Goal: Information Seeking & Learning: Get advice/opinions

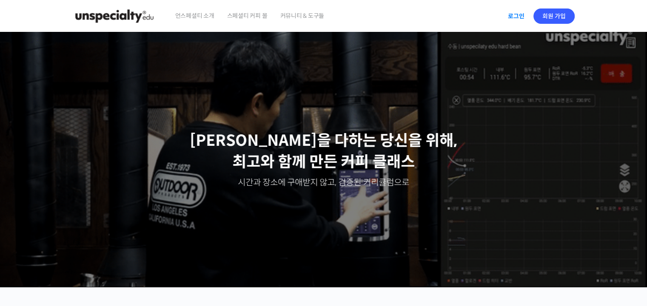
click at [521, 15] on link "로그인" at bounding box center [515, 16] width 27 height 20
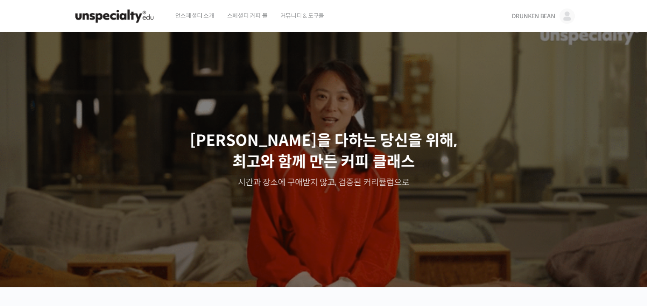
click at [516, 11] on link "DRUNKEN BEAN" at bounding box center [542, 16] width 63 height 32
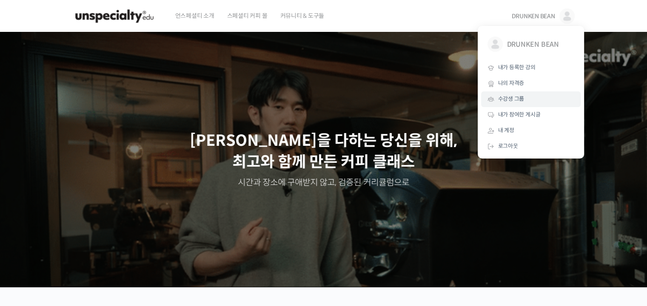
click at [509, 100] on span "수강생 그룹" at bounding box center [511, 98] width 26 height 7
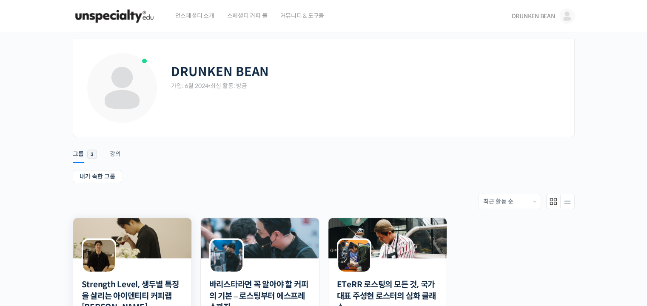
scroll to position [158, 0]
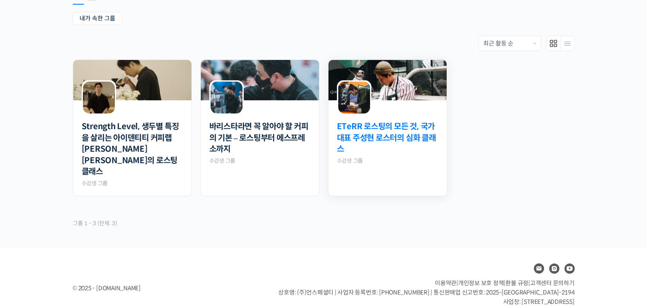
click at [397, 123] on link "ETeRR 로스팅의 모든 것, 국가대표 주성현 로스터의 심화 클래스" at bounding box center [387, 138] width 101 height 34
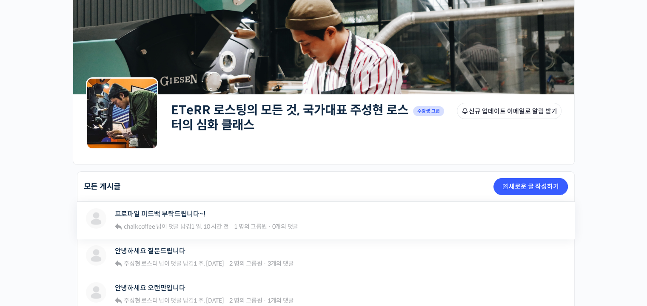
scroll to position [43, 0]
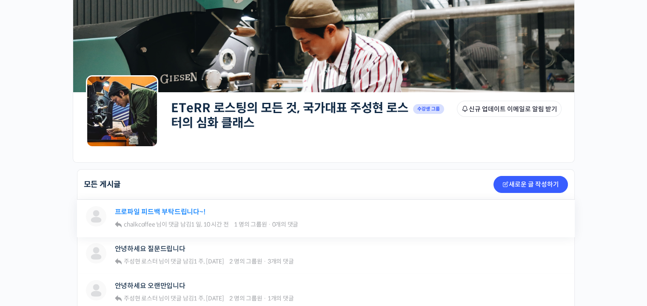
click at [187, 208] on link "프로파일 피드백 부탁드립니다~!" at bounding box center [160, 212] width 91 height 8
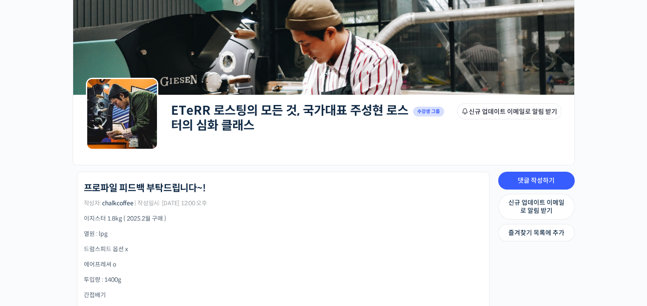
scroll to position [128, 0]
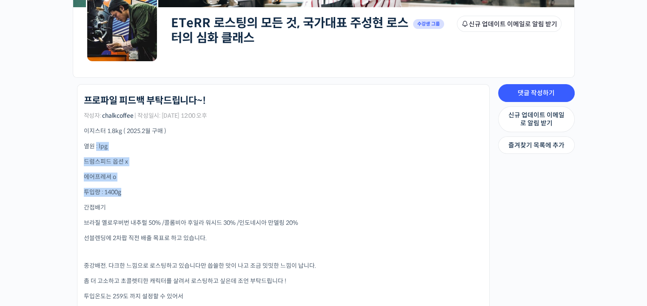
drag, startPoint x: 95, startPoint y: 146, endPoint x: 167, endPoint y: 196, distance: 87.5
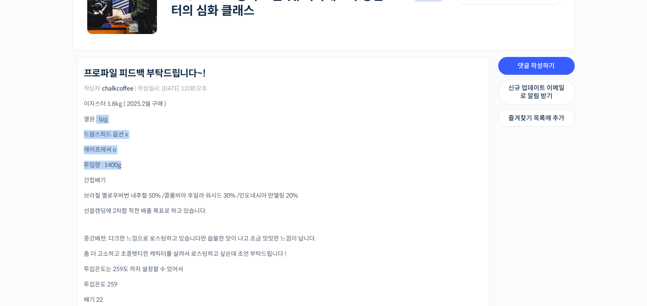
scroll to position [170, 0]
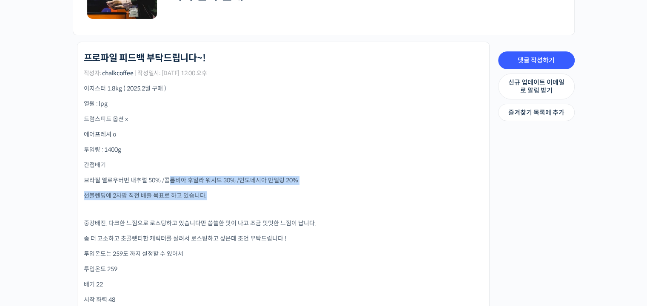
drag, startPoint x: 170, startPoint y: 179, endPoint x: 287, endPoint y: 196, distance: 118.1
click at [287, 196] on p "선블렌딩에 2차팝 직전 배출 목표로 하고 있습니다." at bounding box center [283, 195] width 399 height 9
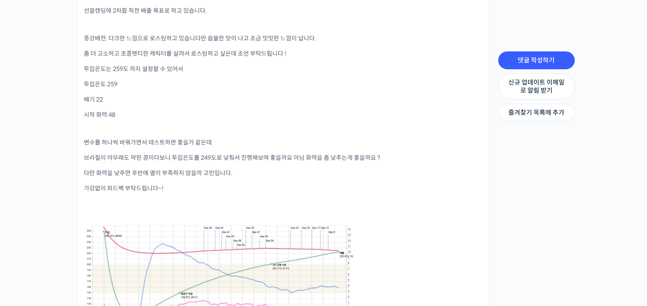
scroll to position [340, 0]
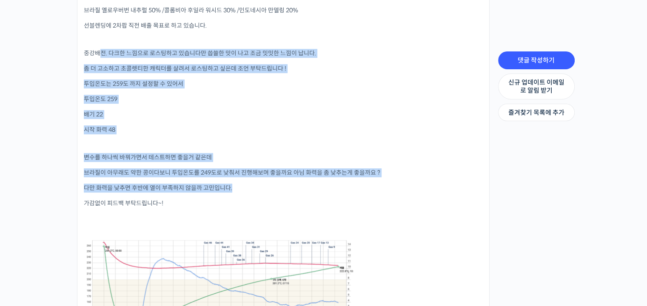
drag, startPoint x: 99, startPoint y: 53, endPoint x: 343, endPoint y: 183, distance: 276.1
click at [343, 183] on div "이지스터 1.8kg ( 2025.2월 구매 ) 열원 : lpg 드럼스피드 옵션 x 에어프레셔 o 투입량 : 1400g 간접배기 브라질 옐로우버…" at bounding box center [283, 155] width 399 height 482
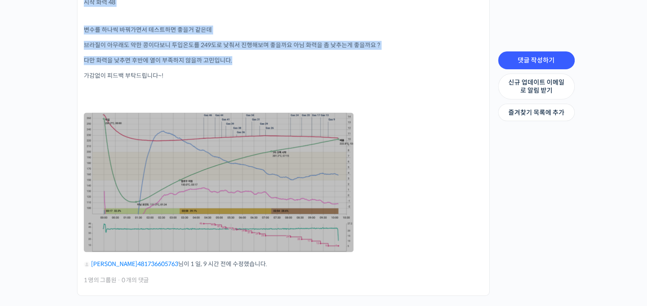
scroll to position [596, 0]
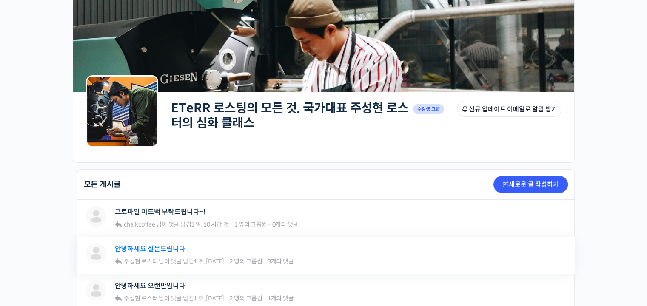
click at [179, 246] on link "안녕하세요 질문드립니다" at bounding box center [150, 249] width 71 height 8
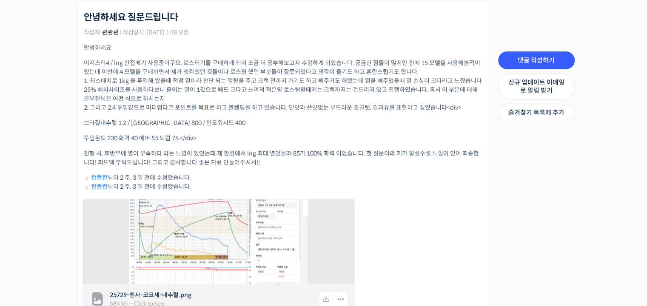
scroll to position [213, 0]
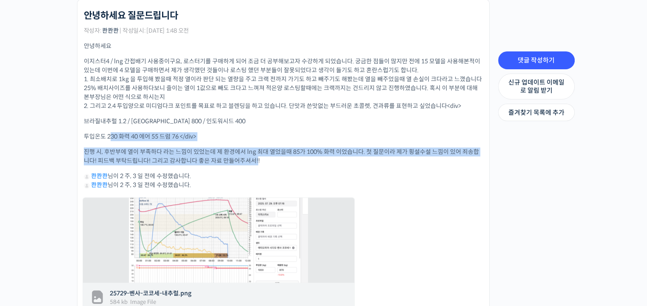
drag, startPoint x: 111, startPoint y: 136, endPoint x: 257, endPoint y: 159, distance: 148.5
click at [257, 159] on div "안녕하세요 이지스터4 / lng 간접배기 사용중이구요, 로스터기를 구매하게 되어 조금 더 공부해보고자 수강하게 되었습니다. 궁금한 점들이 많지…" at bounding box center [283, 237] width 399 height 391
click at [338, 135] on p "투입온도 230 화력 40 에어 55 드럼 76 </div>" at bounding box center [283, 136] width 399 height 9
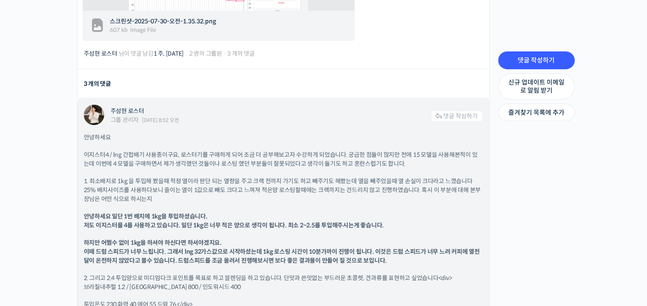
scroll to position [638, 0]
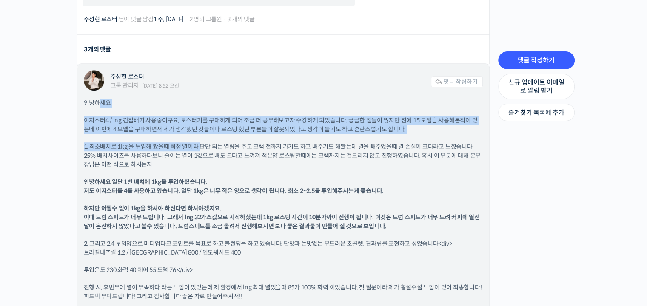
drag, startPoint x: 97, startPoint y: 100, endPoint x: 199, endPoint y: 139, distance: 108.9
click at [199, 139] on div "안녕하세요 이지스터4 / lng 간접배기 사용중이구요, 로스터기를 구매하게 되어 조금 더 공부해보고자 수강하게 되었습니다. 궁금한 점들이 많지…" at bounding box center [283, 213] width 399 height 229
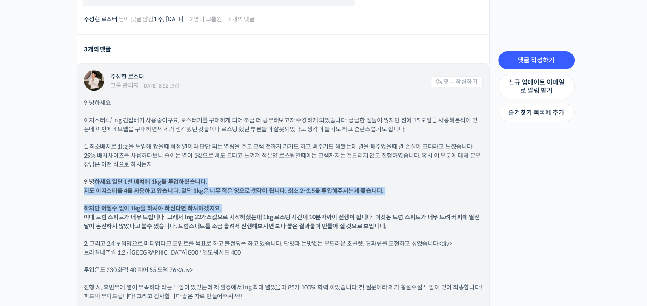
drag, startPoint x: 94, startPoint y: 183, endPoint x: 335, endPoint y: 207, distance: 243.0
click at [335, 207] on div "안녕하세요 이지스터4 / lng 간접배기 사용중이구요, 로스터기를 구매하게 되어 조금 더 공부해보고자 수강하게 되었습니다. 궁금한 점들이 많지…" at bounding box center [283, 213] width 399 height 229
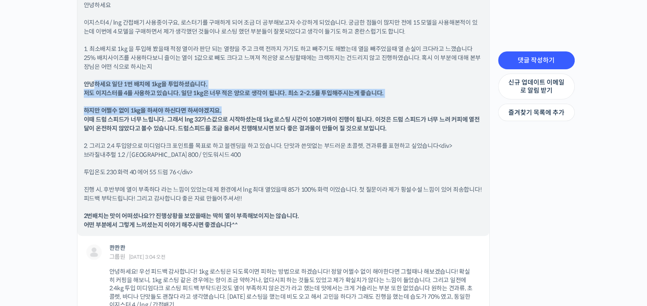
scroll to position [723, 0]
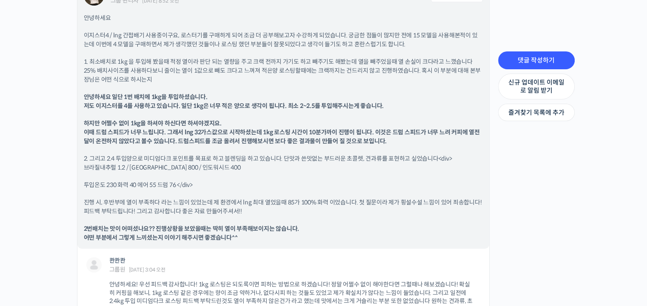
click at [199, 136] on b "하지만 어쩔수 없이 1kg을 하셔야 하신다면 하셔야겠지요. 이때 드럼 스피드가 너무 느립니다. 그래서 lng 32가스값으로 시작하셨는데 1kg…" at bounding box center [282, 132] width 396 height 26
click at [204, 127] on b "하지만 어쩔수 없이 1kg을 하셔야 하신다면 하셔야겠지요. 이때 드럼 스피드가 너무 느립니다. 그래서 lng 32가스값으로 시작하셨는데 1kg…" at bounding box center [282, 132] width 396 height 26
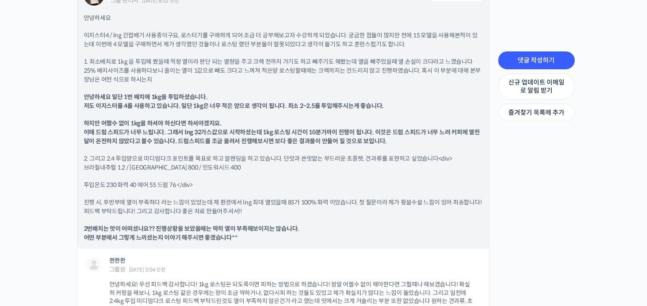
click at [328, 135] on b "하지만 어쩔수 없이 1kg을 하셔야 하신다면 하셔야겠지요. 이때 드럼 스피드가 너무 느립니다. 그래서 lng 32가스값으로 시작하셨는데 1kg…" at bounding box center [282, 132] width 396 height 26
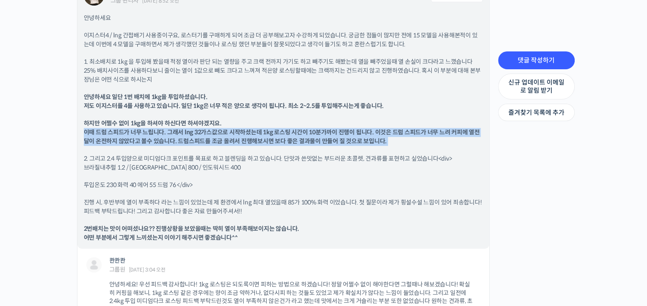
click at [328, 135] on b "하지만 어쩔수 없이 1kg을 하셔야 하신다면 하셔야겠지요. 이때 드럼 스피드가 너무 느립니다. 그래서 lng 32가스값으로 시작하셨는데 1kg…" at bounding box center [282, 132] width 396 height 26
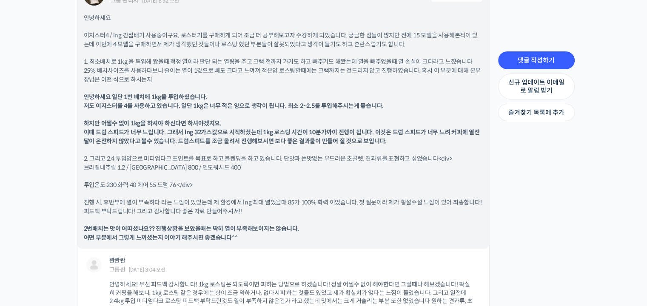
click at [136, 156] on p "2. 그리고 2.4 투입양으로 미디엄다크 포인트를 목표로 하고 블렌딩을 하고 있습니다. 단맛과 쓴맛없는 부드러운 초콜렛, 견과류를 표현하고 싶…" at bounding box center [283, 163] width 399 height 18
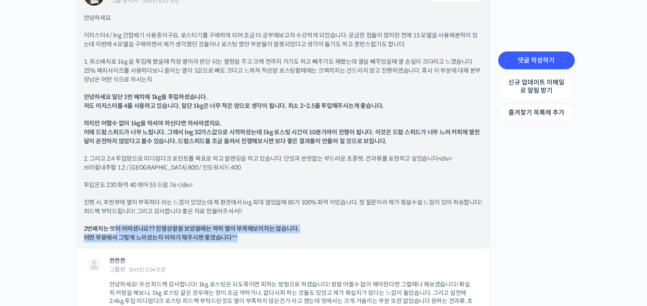
drag, startPoint x: 113, startPoint y: 230, endPoint x: 262, endPoint y: 233, distance: 148.4
click at [262, 233] on p "2번배치는 맛이 어떠셨나요?? 진행상황을 보았을때는 딱히 열이 부족해보이지는 않습니다. 어떤 부분에서 그렇게 느끼셨는지 이야기 해주시면 좋겠습…" at bounding box center [283, 233] width 399 height 18
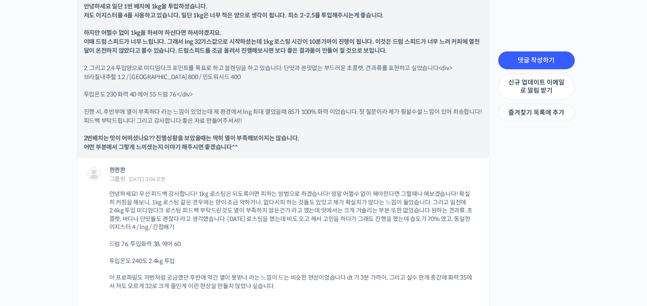
scroll to position [893, 0]
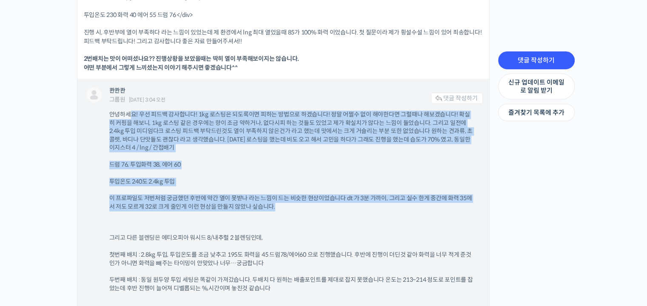
drag, startPoint x: 133, startPoint y: 111, endPoint x: 309, endPoint y: 206, distance: 200.5
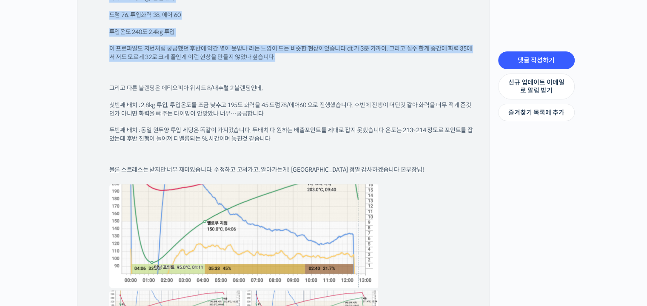
scroll to position [1063, 0]
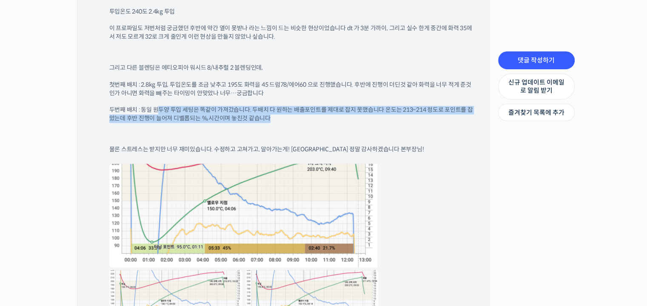
drag, startPoint x: 159, startPoint y: 111, endPoint x: 333, endPoint y: 119, distance: 174.9
click at [333, 119] on p "두번째 배치 : 동일 원두양 투입 세팅은 똑같이 가져갔습니다. 두배치 다 원하는 배출포인트를 제대로 잡지 못했습니다 온도는 213~214 정도…" at bounding box center [291, 114] width 365 height 17
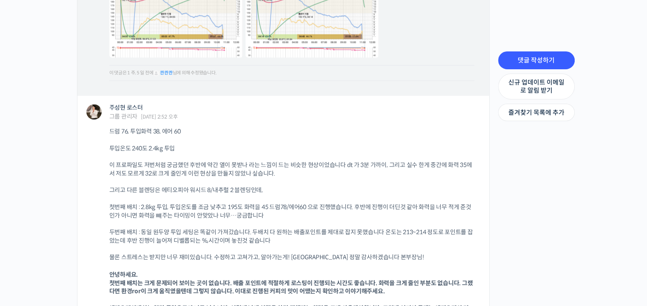
scroll to position [1445, 0]
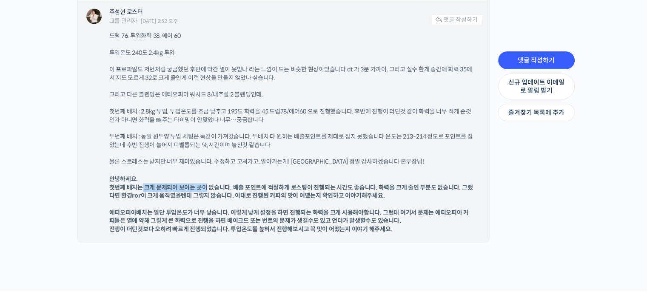
drag, startPoint x: 142, startPoint y: 184, endPoint x: 205, endPoint y: 189, distance: 63.1
click at [205, 189] on b "안녕하세요. 첫번째 배치는 크게 문제되어 보이는 곳이 없습니다. 배출 포인트에 적절하게 로스팅이 진행되는 시간도 좋습니다. 화력을 크게 줄인 …" at bounding box center [290, 187] width 363 height 24
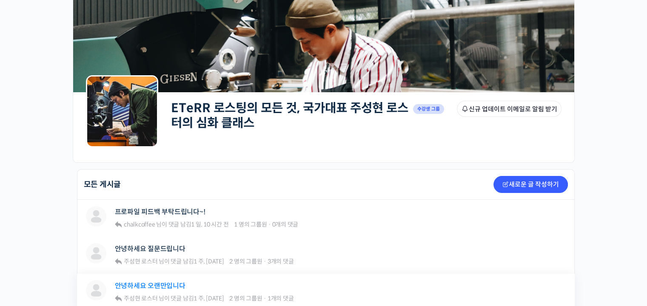
click at [158, 287] on link "안녕하세요 오랜만입니다" at bounding box center [150, 286] width 71 height 8
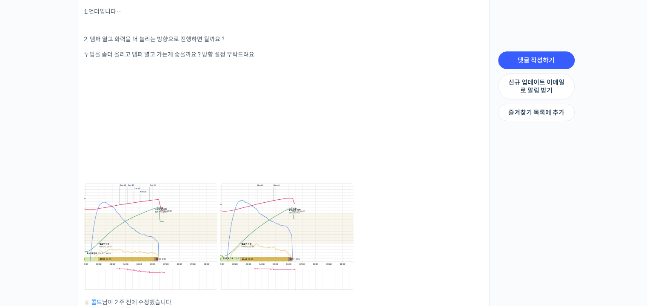
scroll to position [553, 0]
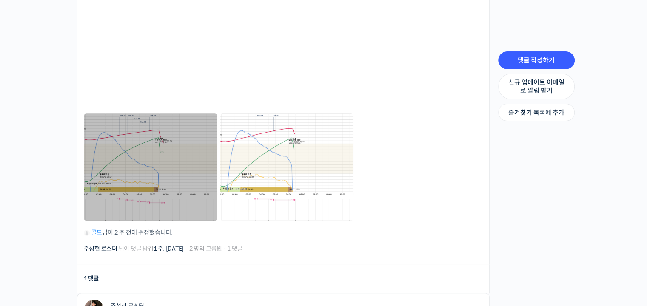
click at [176, 159] on link at bounding box center [150, 166] width 133 height 107
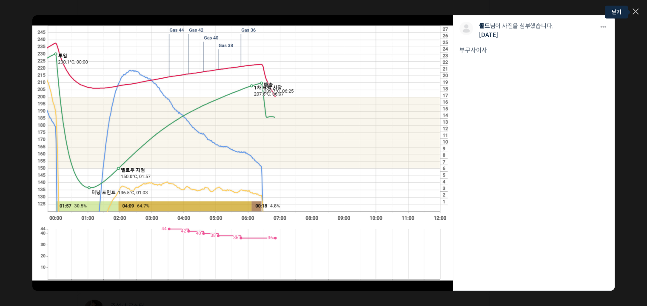
click at [635, 11] on icon at bounding box center [634, 11] width 5 height 5
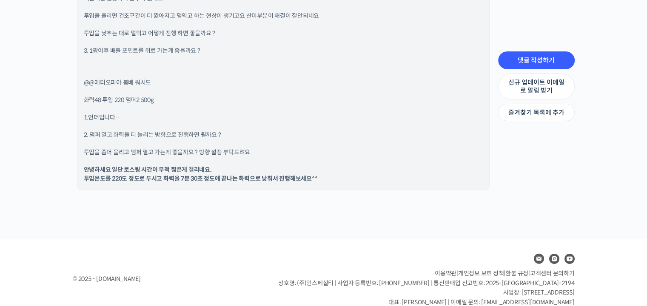
scroll to position [978, 0]
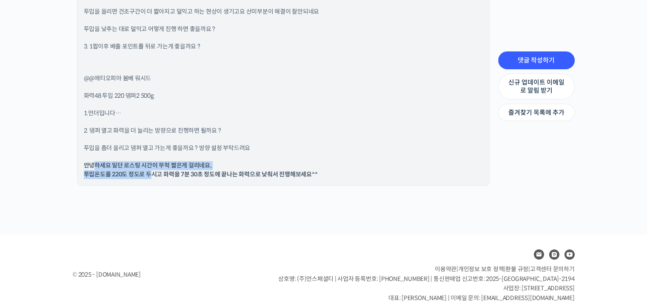
drag, startPoint x: 94, startPoint y: 162, endPoint x: 150, endPoint y: 174, distance: 56.6
click at [150, 174] on b "안녕하세요 일단 로스팅 시간이 무척 짧은게 걸리네요. 투입온도를 220도 정도로 두시고 화력을 7분 30초 정도에 끝나는 화력으로 낮춰서 진행…" at bounding box center [201, 170] width 234 height 17
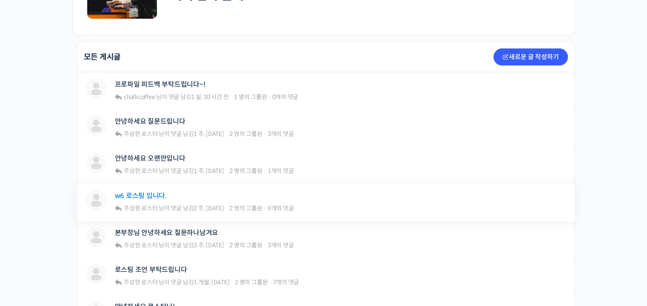
click at [137, 196] on link "w6 로스팅 입니다." at bounding box center [141, 196] width 52 height 8
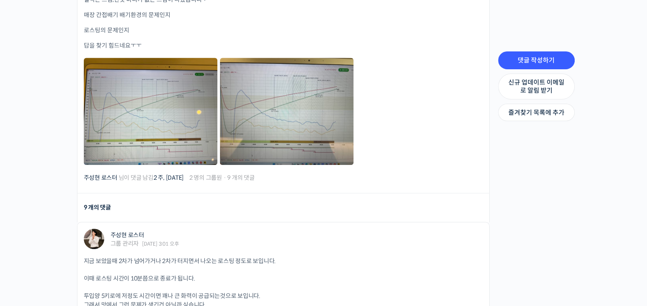
scroll to position [510, 0]
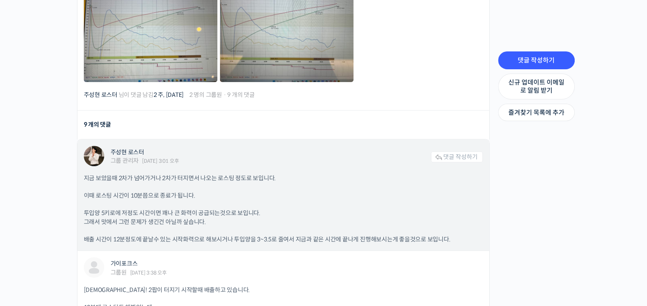
click at [121, 174] on p "지금 보았을때 2차가 넘어가거나 2차가 터지면서 나오는 로스팅 정도로 보입니다." at bounding box center [283, 178] width 399 height 9
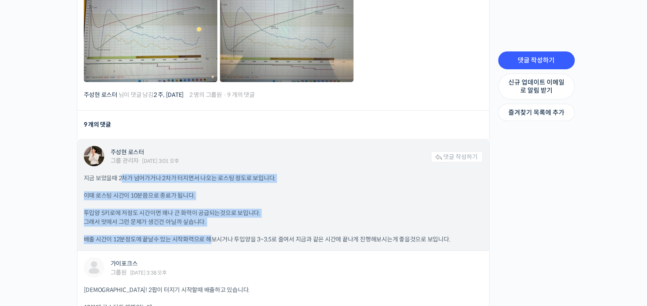
drag, startPoint x: 123, startPoint y: 176, endPoint x: 210, endPoint y: 246, distance: 111.3
click at [210, 246] on div "주성현 로스터 그룹 관리자 2025년 07월 21일 3:01 오후 댓글 작성하기 지금 보았을때 2차가 넘어가거나 2차가 터지면서 나오는 로스팅…" at bounding box center [282, 194] width 411 height 111
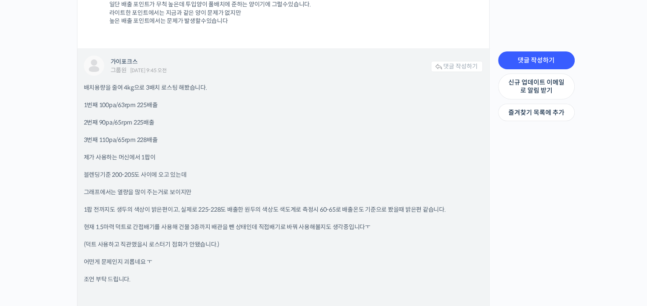
scroll to position [1233, 0]
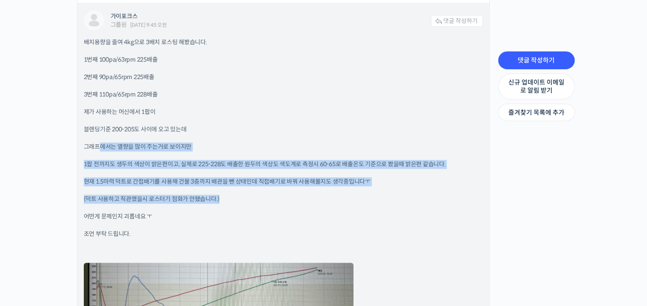
drag, startPoint x: 97, startPoint y: 144, endPoint x: 238, endPoint y: 197, distance: 150.2
click at [238, 197] on div "배치용량을 줄여 4kg으로 3배치 로스팅 해봤습니다. 1번째 100pa/63rpm 225배출 2번째 90pa/65rpm 225배출 3번째 11…" at bounding box center [283, 241] width 399 height 407
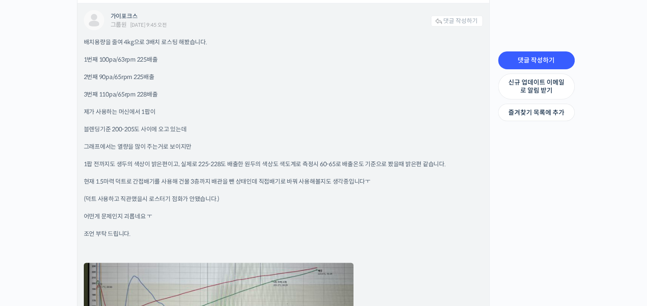
click at [254, 204] on div "배치용량을 줄여 4kg으로 3배치 로스팅 해봤습니다. 1번째 100pa/63rpm 225배출 2번째 90pa/65rpm 225배출 3번째 11…" at bounding box center [283, 241] width 399 height 407
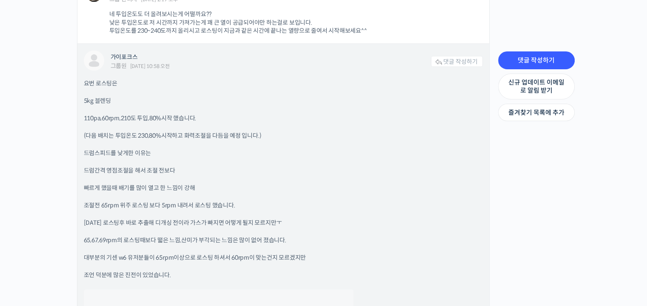
scroll to position [1743, 0]
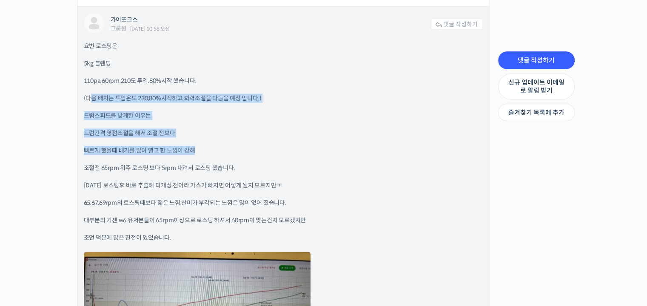
drag, startPoint x: 88, startPoint y: 96, endPoint x: 236, endPoint y: 156, distance: 159.0
click at [235, 156] on div "요번 로스팅은 5kg 블렌딩 110pa,60rpm,210도 투입,80%시작 했습니다. (다음 배치는 투입온도 230,80%시작하고 화력조절을 …" at bounding box center [283, 247] width 399 height 411
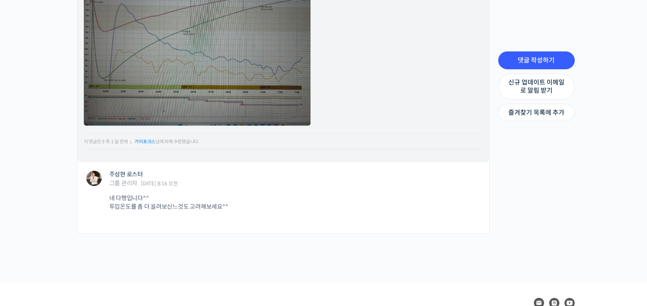
scroll to position [2040, 0]
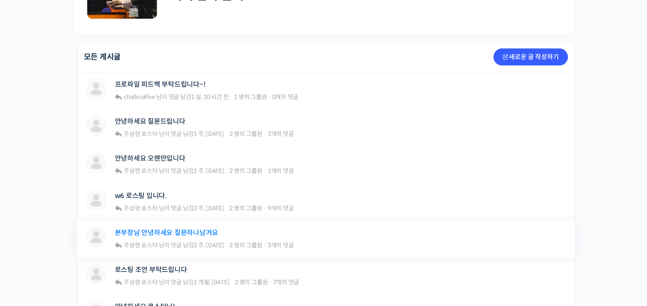
click at [157, 234] on link "본부장님 안녕하세요 질문하나남겨요" at bounding box center [167, 233] width 104 height 8
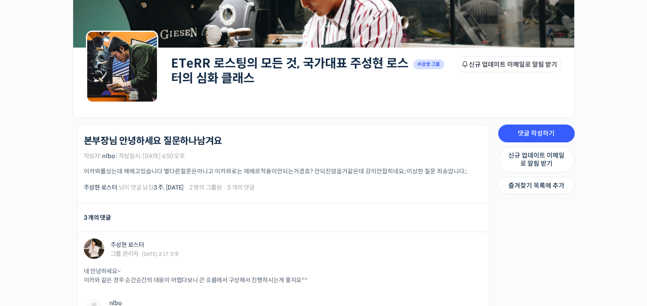
scroll to position [128, 0]
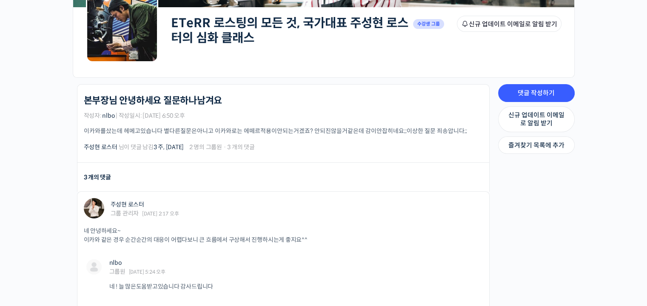
drag, startPoint x: 213, startPoint y: 134, endPoint x: 279, endPoint y: 138, distance: 65.5
click at [279, 138] on div "ETeRR 로스팅의 모든 것, 국가대표 주성현 로스터의 심화 클래스 본부장님 안녕하세요 질문하나남겨요 작성자: nlbo | 작성일시: 2025…" at bounding box center [283, 123] width 399 height 57
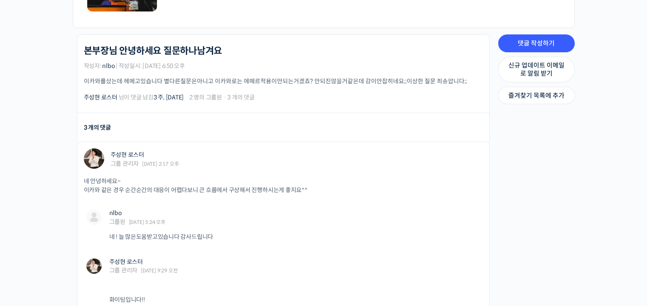
scroll to position [255, 0]
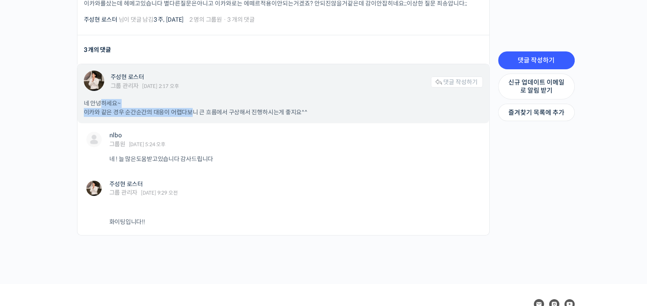
drag, startPoint x: 99, startPoint y: 100, endPoint x: 193, endPoint y: 119, distance: 95.4
click at [193, 119] on div "주성현 로스터 그룹 관리자 2025년 07월 23일 2:17 오후 댓글 작성하기 네 안녕하세요~ 이카와 같은 경우 순간순간의 대응이 어렵다보니…" at bounding box center [282, 93] width 411 height 59
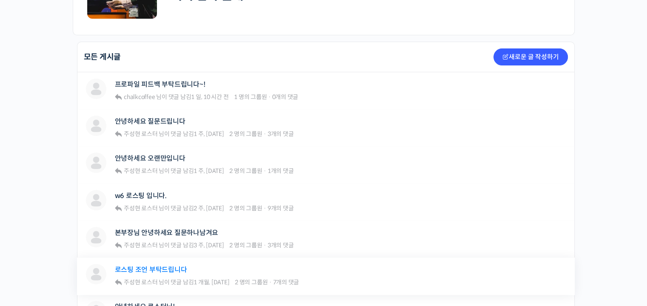
click at [159, 271] on link "로스팅 조언 부탁드립니다" at bounding box center [151, 270] width 72 height 8
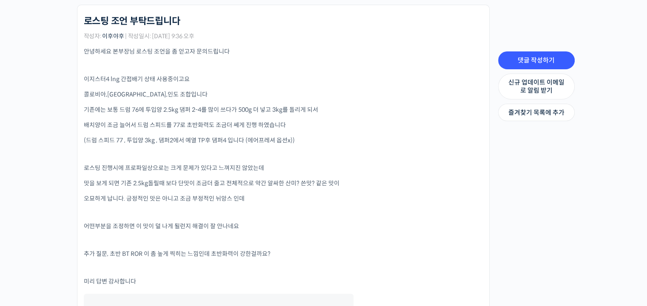
scroll to position [255, 0]
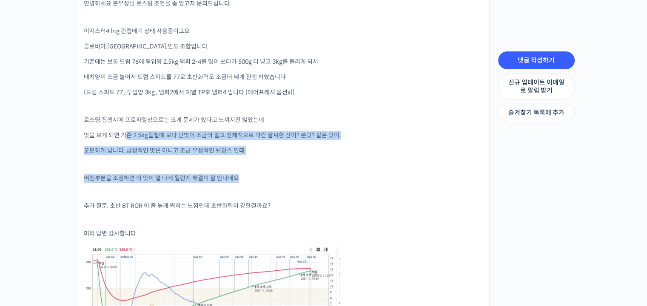
drag, startPoint x: 125, startPoint y: 133, endPoint x: 253, endPoint y: 176, distance: 135.1
click at [253, 176] on div "안녕하세요 본부장님 로스팅 조언을 좀 얻고자 문의드립니다 이지스터4 lng 간접배기 상태 사용중이고요 콜로비아,[GEOGRAPHIC_DATA]…" at bounding box center [283, 215] width 399 height 433
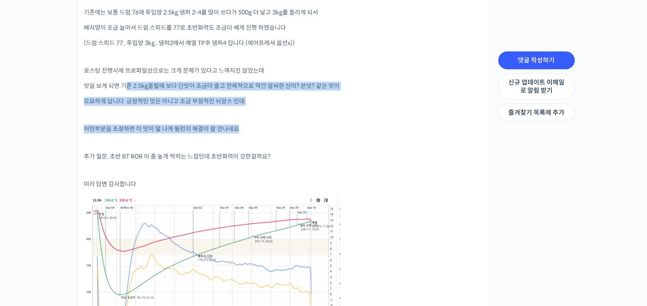
scroll to position [383, 0]
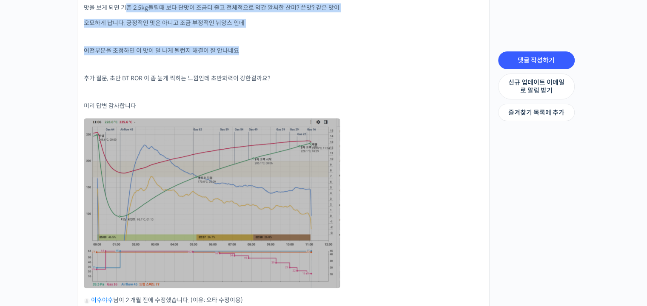
click at [212, 196] on link at bounding box center [212, 203] width 256 height 170
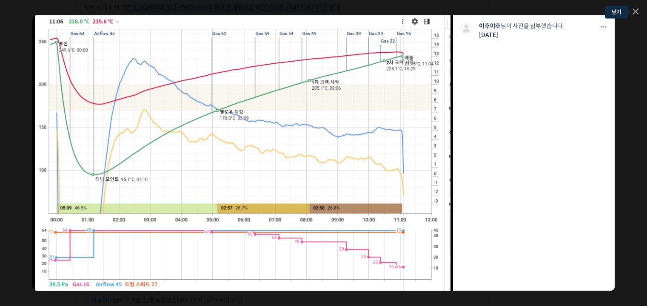
click at [636, 10] on icon at bounding box center [634, 11] width 5 height 5
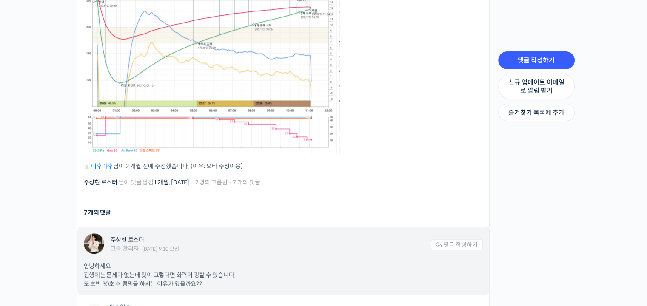
scroll to position [425, 0]
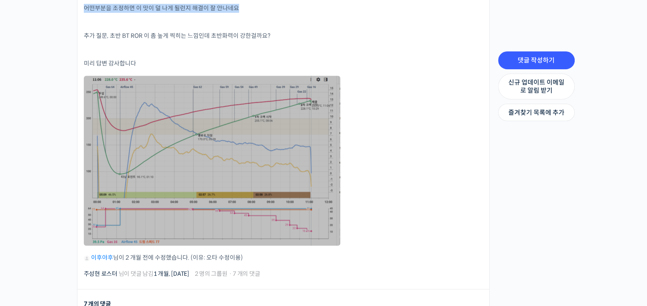
click at [222, 152] on link at bounding box center [212, 161] width 256 height 170
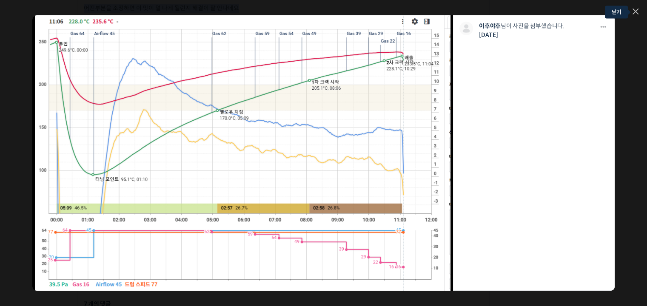
click at [635, 11] on icon at bounding box center [634, 11] width 5 height 5
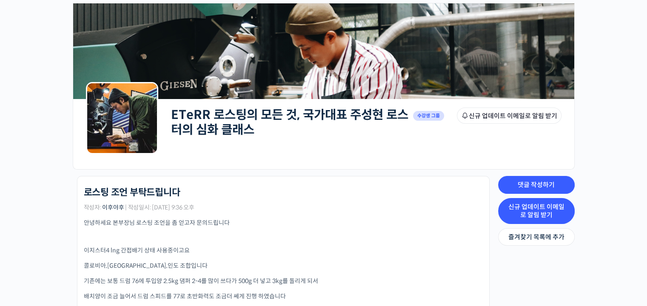
scroll to position [0, 0]
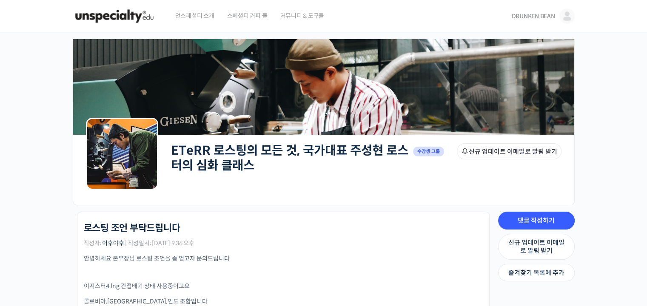
click at [537, 17] on span "DRUNKEN BEAN" at bounding box center [532, 16] width 43 height 8
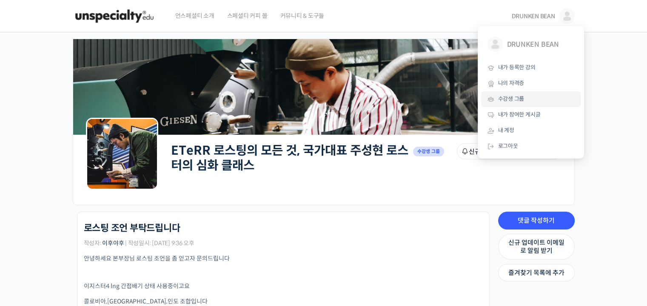
click at [518, 96] on span "수강생 그룹" at bounding box center [511, 98] width 26 height 7
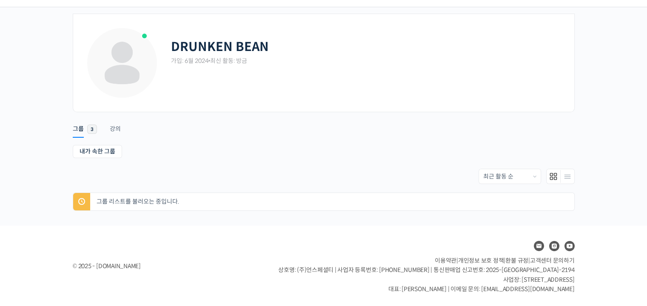
scroll to position [25, 0]
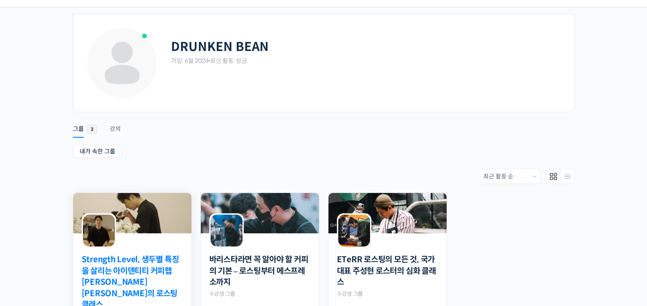
click at [143, 254] on link "Strength Level, 생두별 특징을 살리는 아이덴티티 커피랩 [PERSON_NAME] [PERSON_NAME]의 로스팅 클래스" at bounding box center [132, 282] width 101 height 57
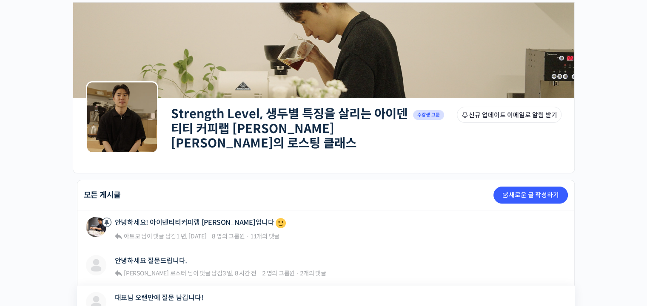
scroll to position [85, 0]
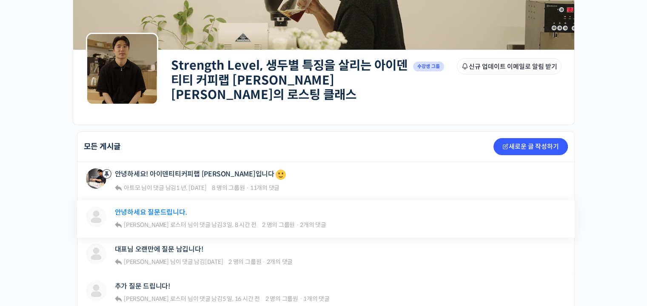
click at [165, 208] on link "안녕하세요 질문드립니다." at bounding box center [151, 212] width 72 height 8
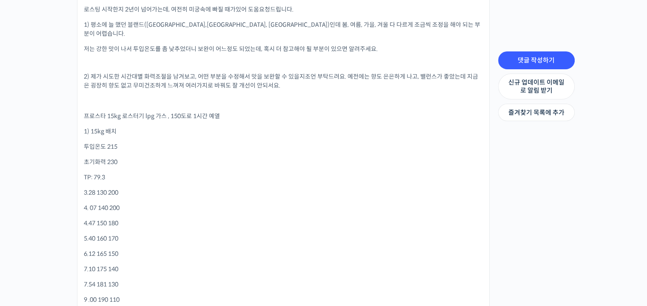
scroll to position [255, 0]
drag, startPoint x: 87, startPoint y: 118, endPoint x: 168, endPoint y: 176, distance: 100.5
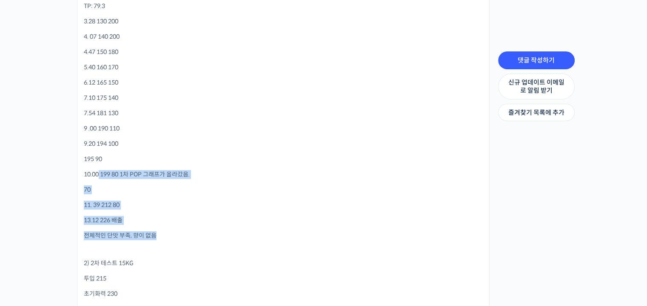
drag, startPoint x: 99, startPoint y: 156, endPoint x: 188, endPoint y: 218, distance: 108.2
click at [188, 218] on div "로스팅 시작한지 2년이 넘어가는데, 여전히 미궁속에 빠질 때가있어 도움요청드립니다. 1) 평소에 늘 했던 블랜드(브라질,콜롬비아, 에티오피아)…" at bounding box center [283, 221] width 399 height 774
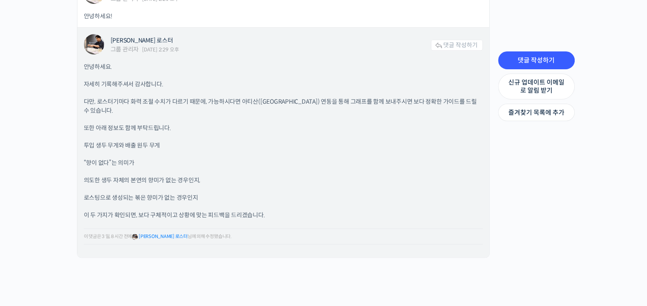
scroll to position [1170, 0]
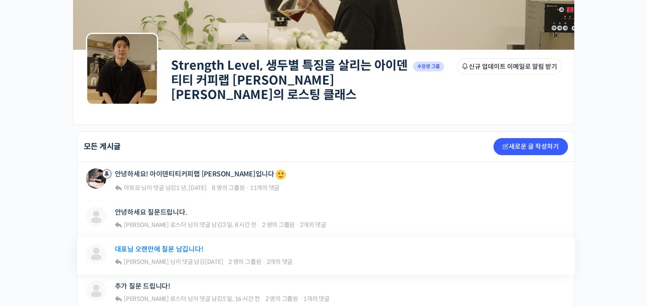
click at [172, 245] on link "대표님 오랜만에 질문 남깁니다!" at bounding box center [159, 249] width 88 height 8
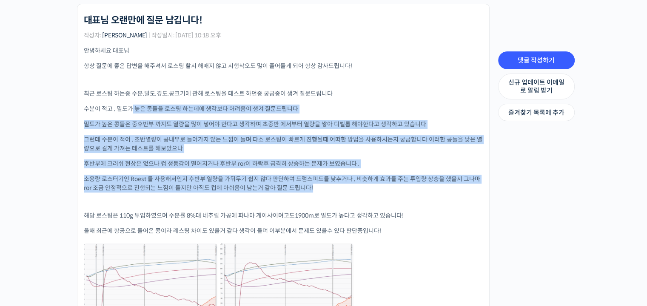
drag, startPoint x: 131, startPoint y: 100, endPoint x: 355, endPoint y: 179, distance: 237.9
click at [355, 179] on div "안녕하세요 대표님 항상 질문에 좋은 답변을 해주셔서 로스팅 할시 해매지 않고 시행착오도 많이 줄어들게 되어 항상 감사드립니다! 최근 로스팅 하…" at bounding box center [283, 198] width 399 height 305
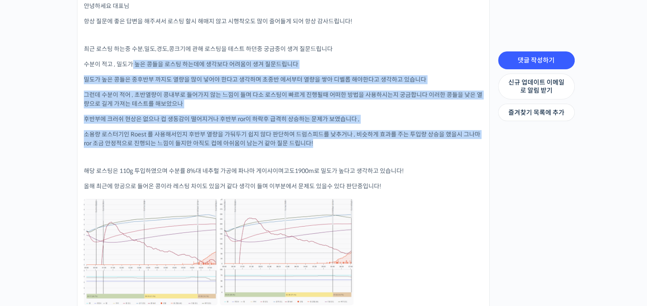
scroll to position [298, 0]
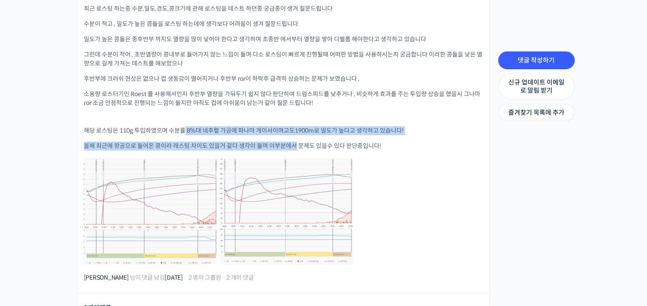
drag, startPoint x: 184, startPoint y: 124, endPoint x: 295, endPoint y: 136, distance: 110.7
click at [295, 136] on div "안녕하세요 대표님 항상 질문에 좋은 답변을 해주셔서 로스팅 할시 해매지 않고 시행착오도 많이 줄어들게 되어 항상 감사드립니다! 최근 로스팅 하…" at bounding box center [283, 113] width 399 height 305
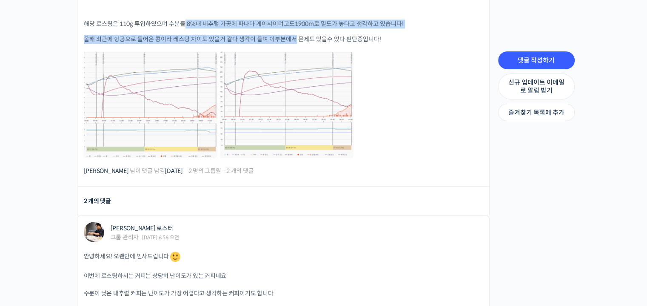
scroll to position [425, 0]
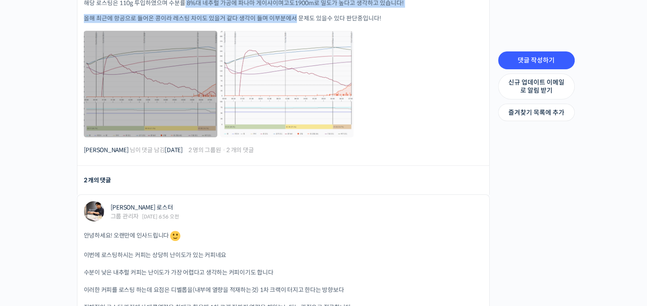
click at [178, 99] on link at bounding box center [150, 84] width 133 height 107
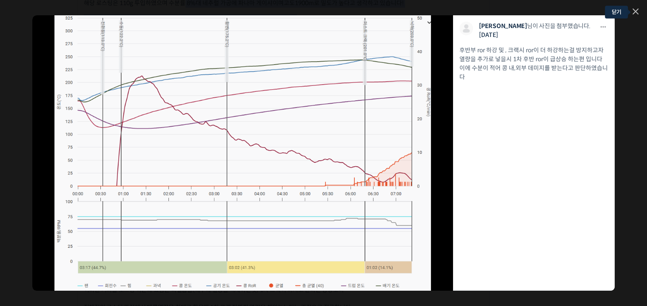
click at [632, 9] on icon at bounding box center [634, 11] width 5 height 5
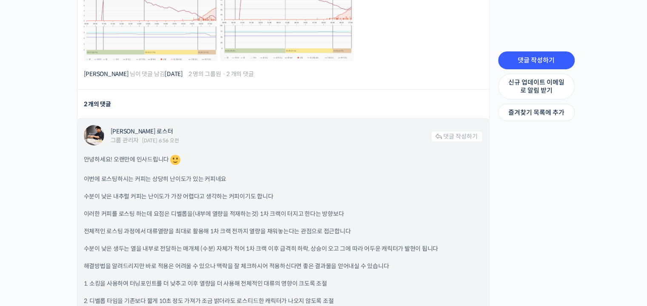
scroll to position [553, 0]
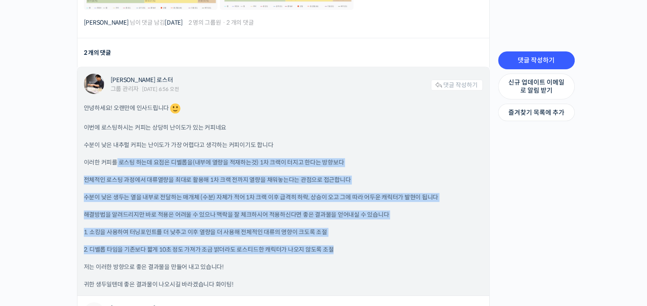
drag, startPoint x: 115, startPoint y: 154, endPoint x: 391, endPoint y: 247, distance: 291.4
click at [391, 247] on div "안녕하세요! 오랜만에 인사드립니다 이번에 로스팅하시는 커피는 상당히 난이도가 있는 커피네요 수분이 낮은 내추럴 커피는 난이도가 가장 어렵다고 …" at bounding box center [283, 195] width 399 height 187
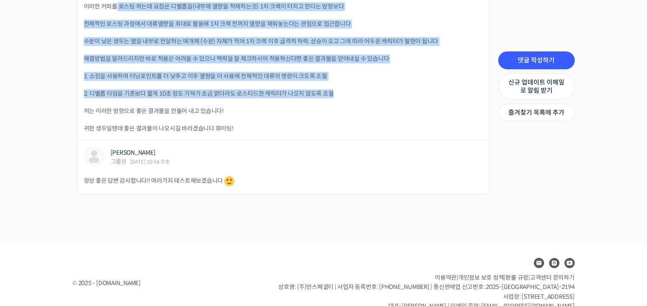
scroll to position [721, 0]
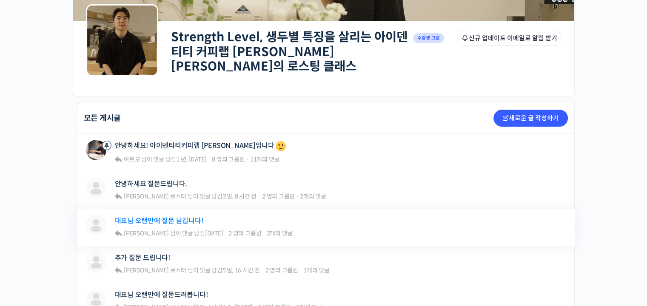
scroll to position [128, 0]
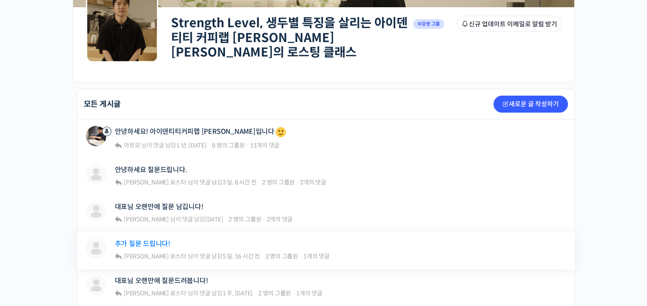
click at [162, 240] on link "추가 질문 드립니다!" at bounding box center [142, 244] width 55 height 8
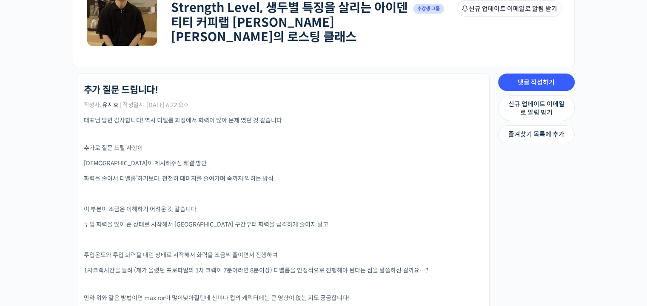
scroll to position [170, 0]
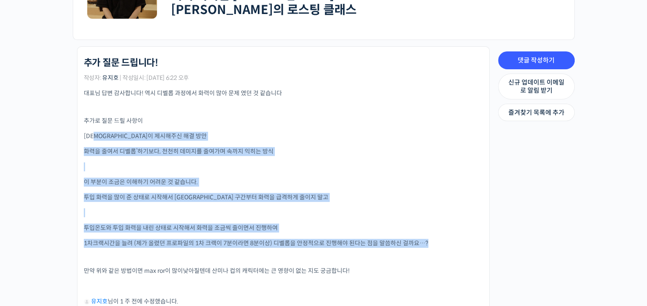
drag, startPoint x: 99, startPoint y: 134, endPoint x: 317, endPoint y: 246, distance: 245.6
click at [317, 246] on div "대표님 답변 감사합니다! 역시 디벨롭 과정에서 화력이 많아 문제 였던 것 같습니다 추가로 질문 드릴 사항이 대표님이 제시해주신 해결 방안 화력…" at bounding box center [283, 202] width 399 height 226
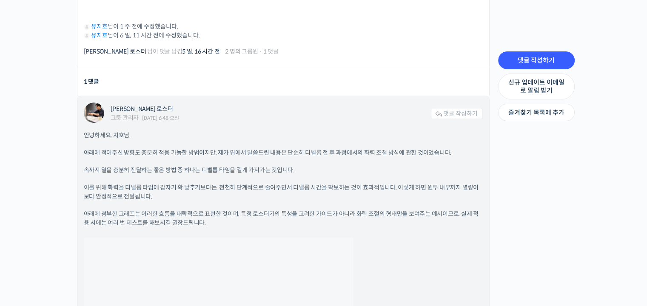
scroll to position [553, 0]
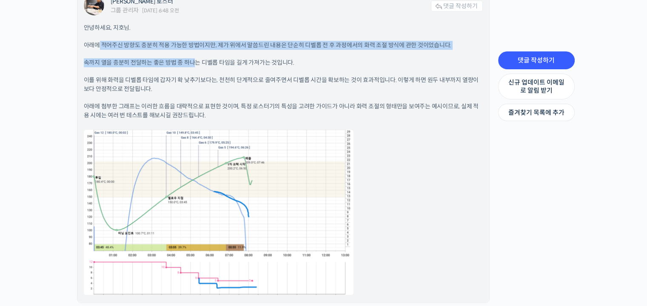
drag, startPoint x: 99, startPoint y: 40, endPoint x: 193, endPoint y: 51, distance: 94.1
click at [193, 51] on div "안녕하세요, 지호님. 아래에 적어주신 방향도 충분히 적용 가능한 방법이지만, 제가 위에서 말씀드린 내용은 단순히 디벨롭 전 후 과정에서의 화력…" at bounding box center [283, 159] width 399 height 273
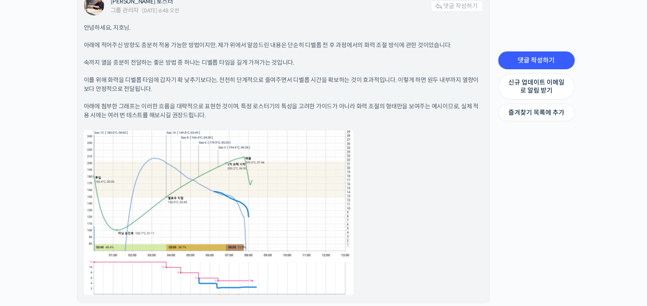
click at [223, 50] on div "안녕하세요, 지호님. 아래에 적어주신 방향도 충분히 적용 가능한 방법이지만, 제가 위에서 말씀드린 내용은 단순히 디벨롭 전 후 과정에서의 화력…" at bounding box center [283, 159] width 399 height 273
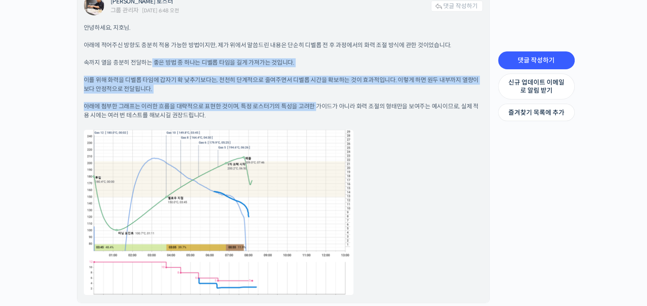
drag, startPoint x: 151, startPoint y: 55, endPoint x: 316, endPoint y: 97, distance: 169.8
click at [316, 97] on div "안녕하세요, 지호님. 아래에 적어주신 방향도 충분히 적용 가능한 방법이지만, 제가 위에서 말씀드린 내용은 단순히 디벨롭 전 후 과정에서의 화력…" at bounding box center [283, 159] width 399 height 273
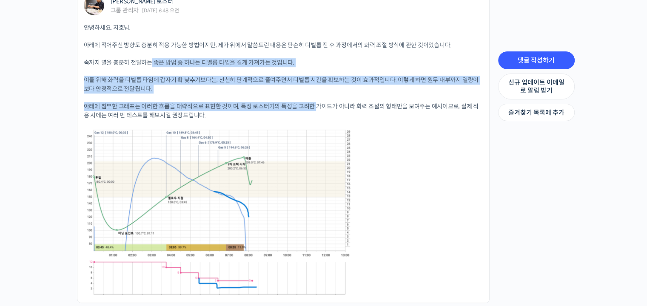
scroll to position [674, 0]
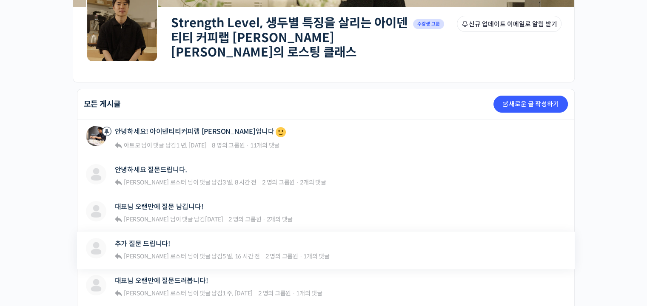
scroll to position [128, 0]
click at [196, 277] on link "대표님 오랜만에 질문드려봅니다!" at bounding box center [161, 281] width 93 height 8
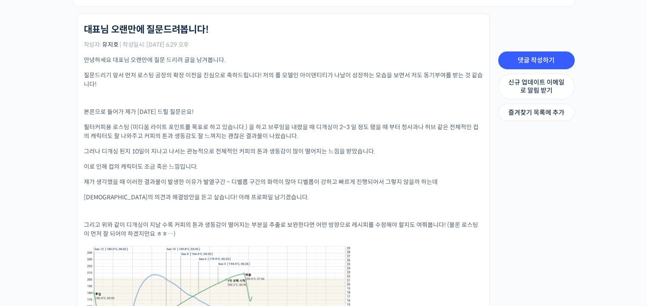
scroll to position [213, 0]
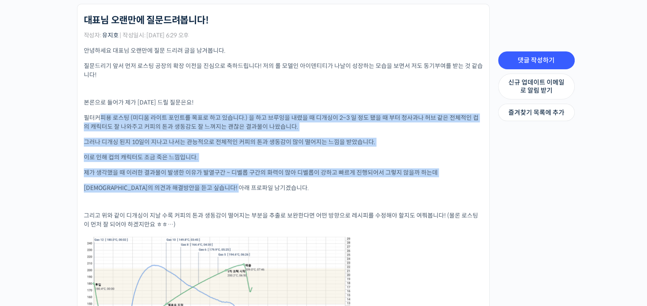
drag, startPoint x: 100, startPoint y: 113, endPoint x: 320, endPoint y: 182, distance: 230.8
click at [320, 182] on div "안녕하세요 대표님 오랜만에 질문 드리려 글을 남겨봅니다. 질문드리기 앞서 먼저 로스팅 공장의 확장 이전을 진심으로 축하드립니다! 저의 롤 모델…" at bounding box center [283, 236] width 399 height 381
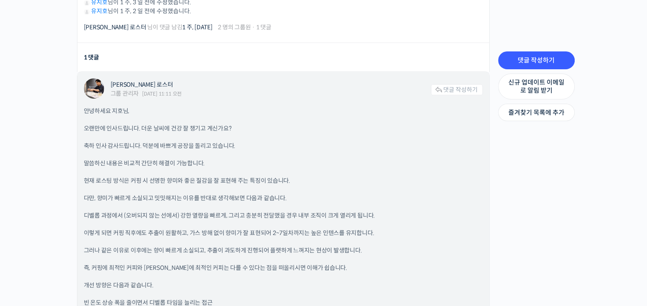
scroll to position [638, 0]
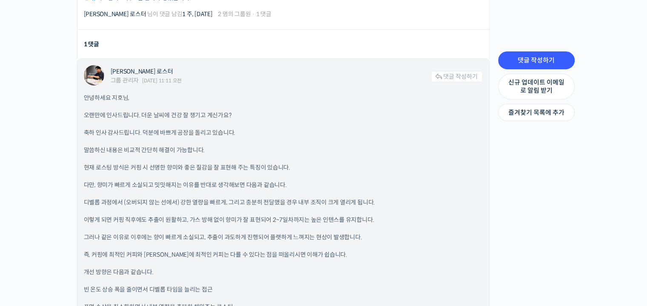
click at [125, 146] on p "말씀하신 내용은 비교적 간단히 해결이 가능합니다." at bounding box center [283, 150] width 399 height 9
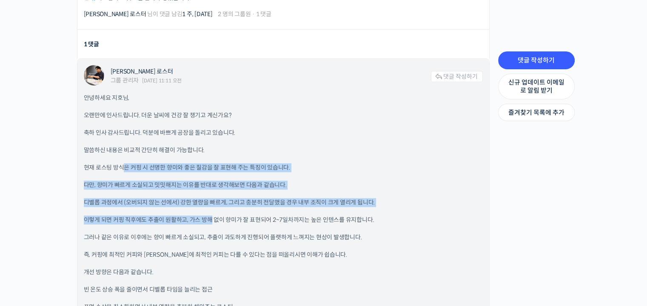
drag, startPoint x: 123, startPoint y: 160, endPoint x: 210, endPoint y: 204, distance: 97.5
click at [210, 204] on div "안녕하세요 지호님, 오랜만에 인사드립니다. 더운 날씨에 건강 잘 챙기고 계신가요? 축하 인사 감사드립니다. 덕분에 바쁘게 공장을 돌리고 있습니…" at bounding box center [283, 229] width 399 height 270
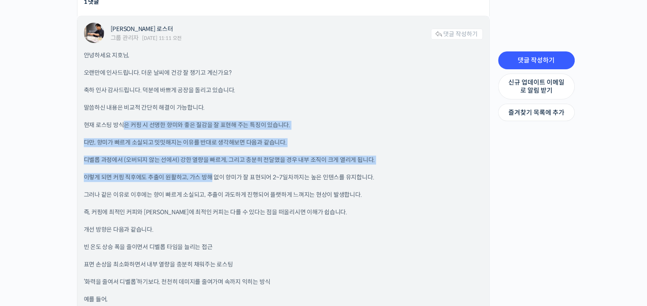
click at [268, 138] on p "다만, 향미가 빠르게 소실되고 밋밋해지는 이유를 반대로 생각해보면 다음과 같습니다." at bounding box center [283, 142] width 399 height 9
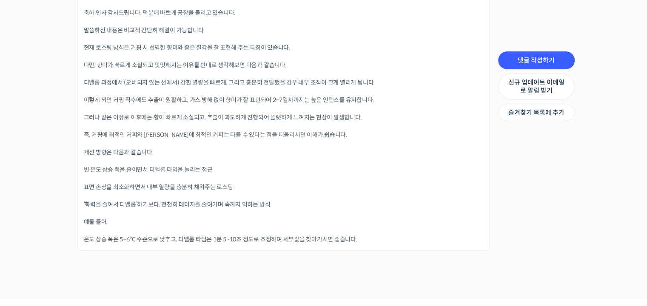
scroll to position [826, 0]
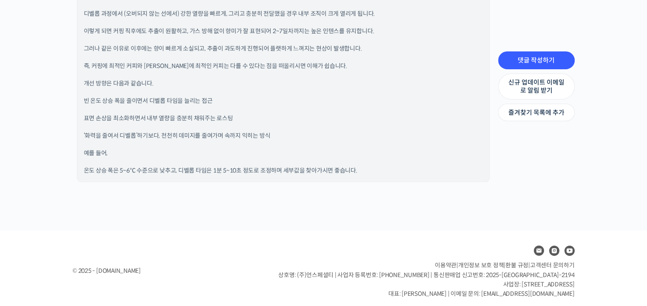
click at [293, 136] on div "안녕하세요 지호님, 오랜만에 인사드립니다. 더운 날씨에 건강 잘 챙기고 계신가요? 축하 인사 감사드립니다. 덕분에 바쁘게 공장을 돌리고 있습니…" at bounding box center [283, 40] width 399 height 270
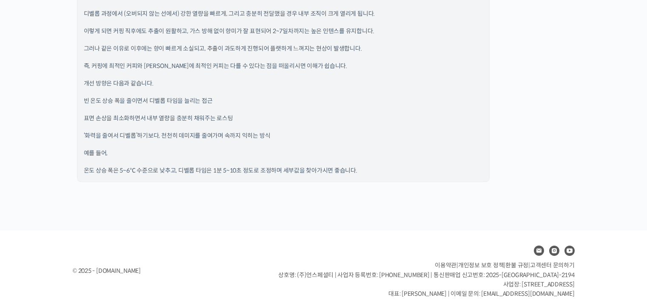
scroll to position [19, 0]
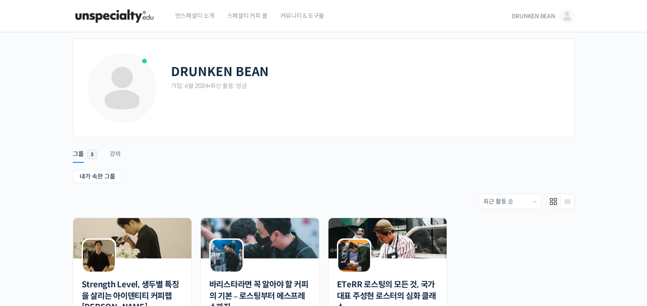
click at [136, 17] on img at bounding box center [114, 16] width 83 height 26
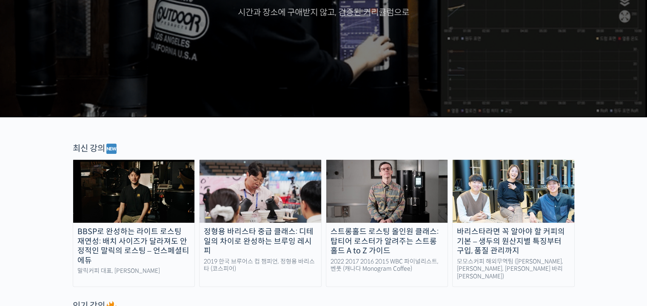
scroll to position [340, 0]
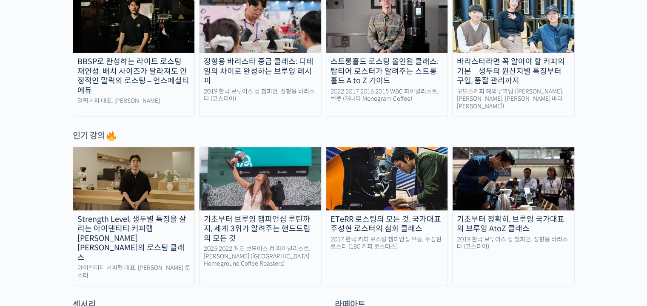
click at [163, 74] on div "BBSP로 완성하는 라이트 로스팅 재연성: 배치 사이즈가 달라져도 안정적인 말릭의 로스팅 – 언스페셜티 에듀" at bounding box center [134, 76] width 122 height 38
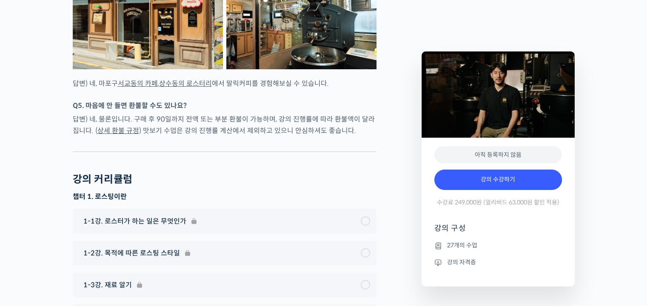
scroll to position [2890, 0]
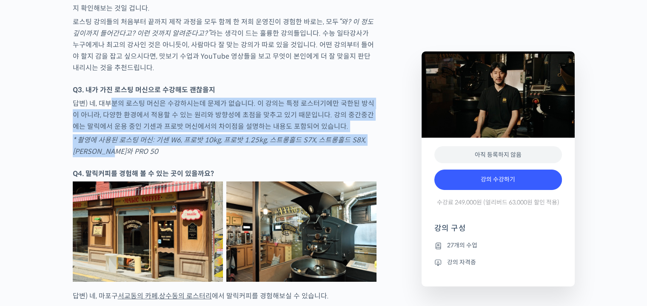
drag, startPoint x: 112, startPoint y: 119, endPoint x: 270, endPoint y: 168, distance: 165.2
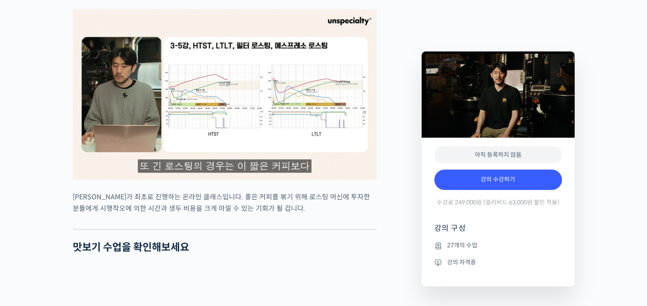
scroll to position [1997, 0]
